Goal: Task Accomplishment & Management: Manage account settings

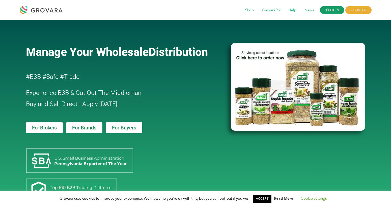
click at [334, 11] on link "LOGIN" at bounding box center [332, 10] width 25 height 8
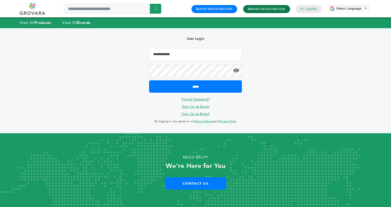
type input "**********"
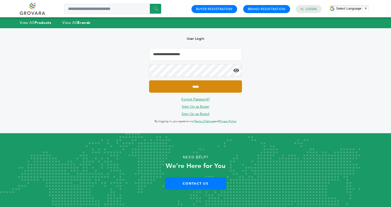
click at [205, 85] on input "*****" at bounding box center [195, 86] width 93 height 12
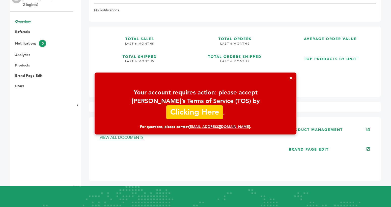
scroll to position [76, 0]
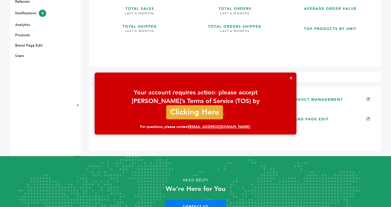
click at [290, 83] on button "×" at bounding box center [290, 78] width 11 height 11
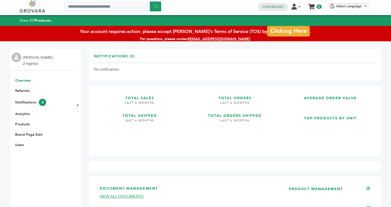
scroll to position [0, 0]
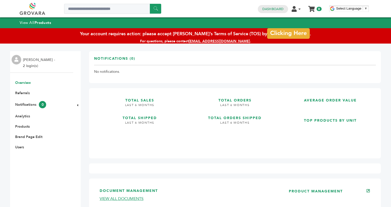
click at [28, 107] on li "Notifications 0" at bounding box center [42, 104] width 58 height 7
click at [31, 105] on link "Notifications 0" at bounding box center [30, 104] width 31 height 5
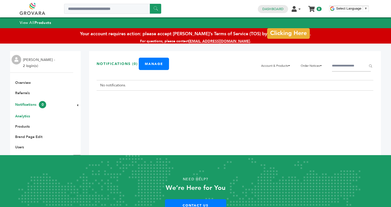
click at [22, 118] on link "Analytics" at bounding box center [22, 116] width 15 height 5
click at [24, 128] on link "Products" at bounding box center [22, 126] width 15 height 5
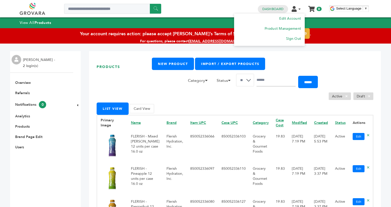
click at [300, 10] on icon at bounding box center [299, 9] width 2 height 4
click at [292, 17] on link "Edit Account" at bounding box center [290, 18] width 22 height 5
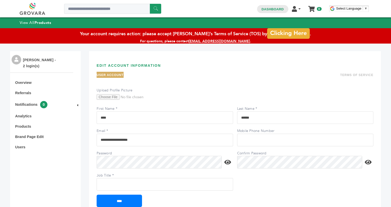
click at [19, 150] on div "[PERSON_NAME] - 2 login(s) Overview Document Management (0) Expired/Missing (0)…" at bounding box center [41, 132] width 63 height 163
click at [23, 147] on link "Users" at bounding box center [20, 147] width 10 height 4
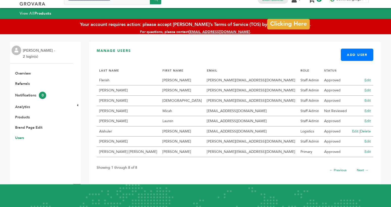
scroll to position [10, 0]
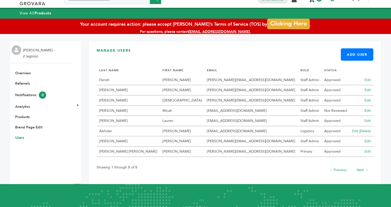
click at [212, 81] on td "audrey@drinkflerish.com" at bounding box center [251, 80] width 94 height 10
click at [204, 80] on td "audrey@drinkflerish.com" at bounding box center [251, 80] width 94 height 10
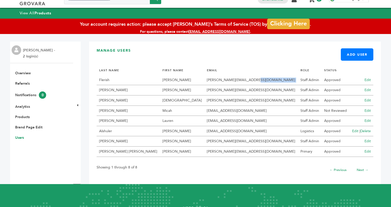
click at [204, 80] on td "audrey@drinkflerish.com" at bounding box center [251, 80] width 94 height 10
click at [212, 79] on td "audrey@drinkflerish.com" at bounding box center [251, 80] width 94 height 10
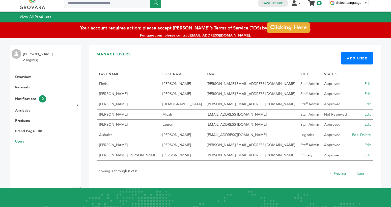
scroll to position [0, 0]
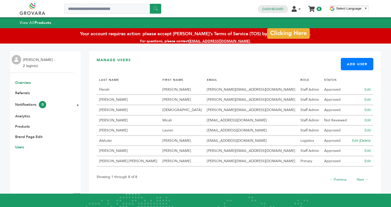
click at [26, 83] on link "Overview" at bounding box center [23, 82] width 16 height 5
